Goal: Browse casually: Explore the website without a specific task or goal

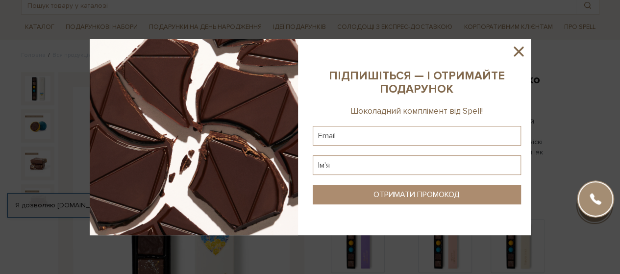
scroll to position [57, 0]
click at [78, 157] on div at bounding box center [310, 137] width 620 height 274
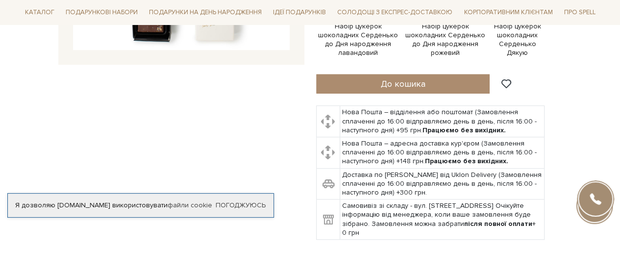
scroll to position [314, 0]
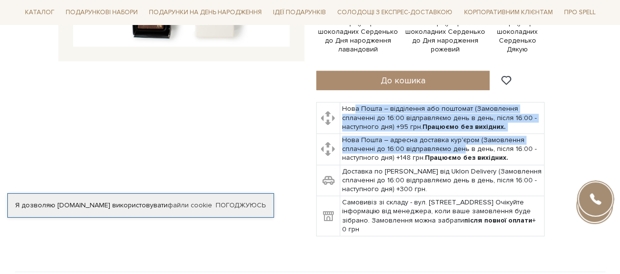
drag, startPoint x: 457, startPoint y: 144, endPoint x: 352, endPoint y: 107, distance: 111.5
click at [352, 107] on tbody "Нова Пошта – відділення або поштомат (Замовлення сплаченні до 16:00 відправляєм…" at bounding box center [430, 169] width 228 height 134
click at [352, 107] on td "Нова Пошта – відділення або поштомат (Замовлення сплаченні до 16:00 відправляєм…" at bounding box center [442, 117] width 204 height 31
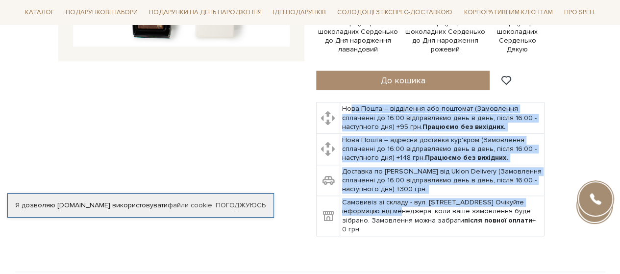
drag, startPoint x: 352, startPoint y: 107, endPoint x: 385, endPoint y: 213, distance: 110.9
click at [385, 213] on tbody "Нова Пошта – відділення або поштомат (Замовлення сплаченні до 16:00 відправляєм…" at bounding box center [430, 169] width 228 height 134
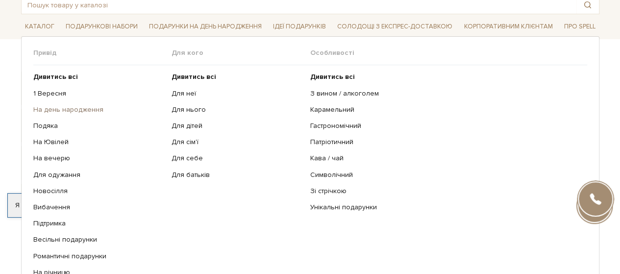
scroll to position [66, 0]
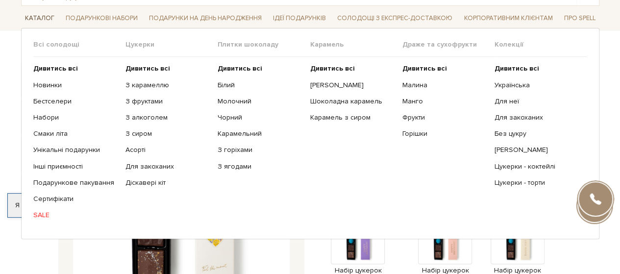
click at [37, 15] on span "Каталог" at bounding box center [39, 18] width 37 height 15
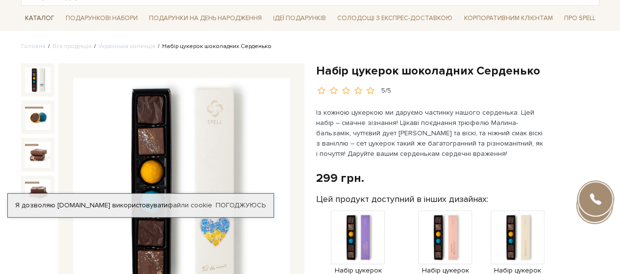
click at [37, 15] on span "Каталог" at bounding box center [39, 18] width 37 height 15
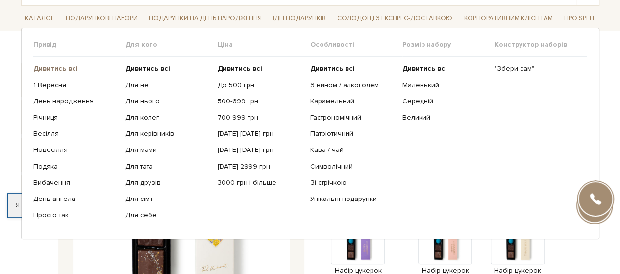
click at [66, 66] on b "Дивитись всі" at bounding box center [55, 68] width 45 height 8
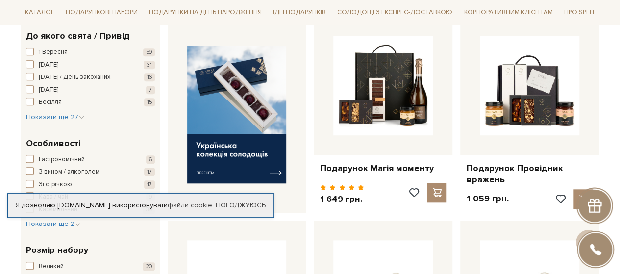
scroll to position [383, 0]
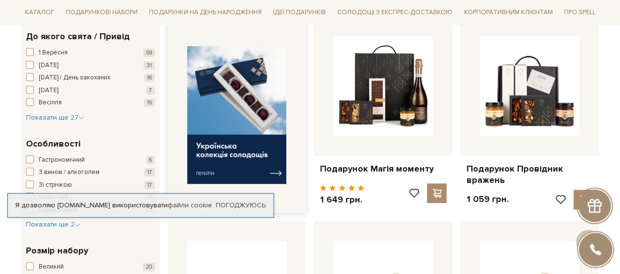
click at [254, 136] on img at bounding box center [237, 115] width 100 height 138
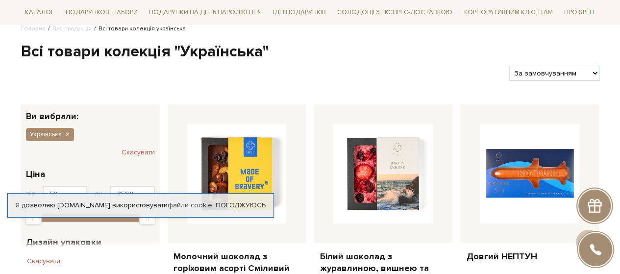
scroll to position [83, 0]
